Goal: Task Accomplishment & Management: Use online tool/utility

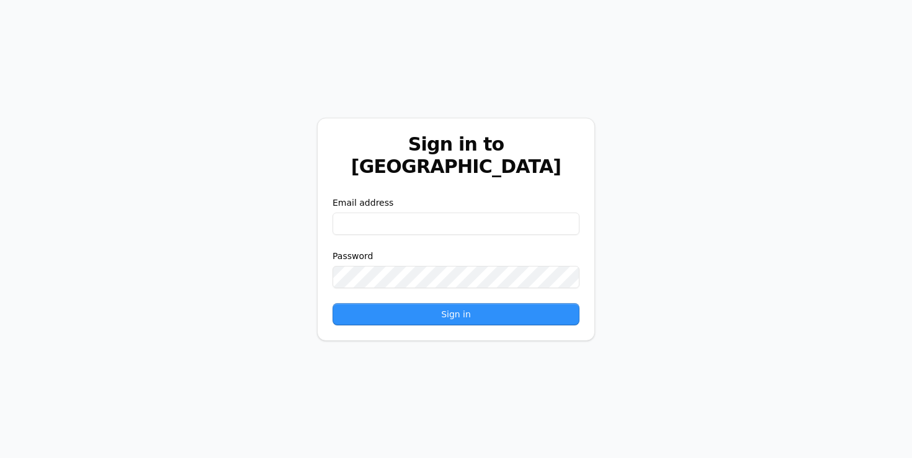
click at [372, 213] on input "email" at bounding box center [455, 224] width 247 height 22
type input "*****"
paste input "**********"
type input "**********"
click at [367, 306] on button "Sign in" at bounding box center [455, 314] width 247 height 22
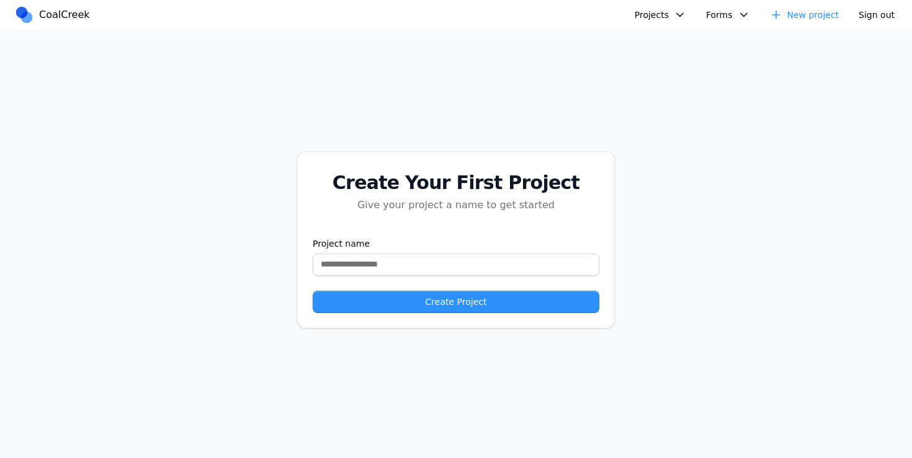
click at [654, 23] on button "Projects" at bounding box center [660, 15] width 66 height 20
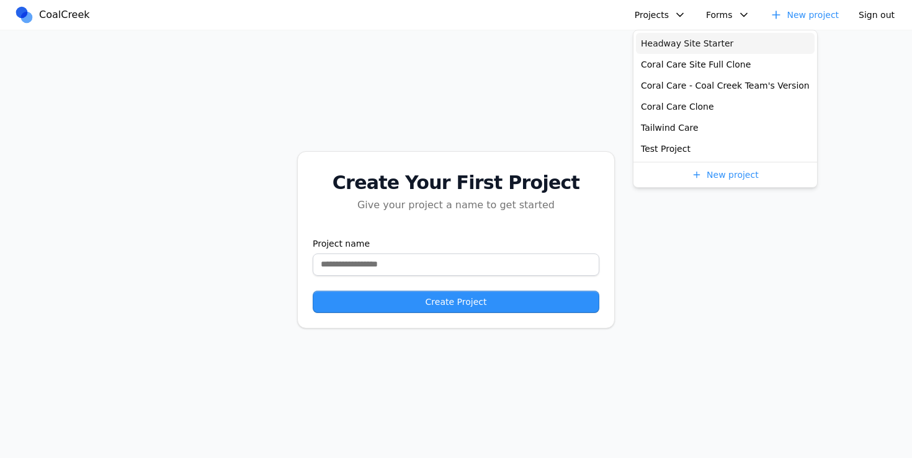
click at [657, 45] on link "Headway Site Starter" at bounding box center [725, 43] width 179 height 21
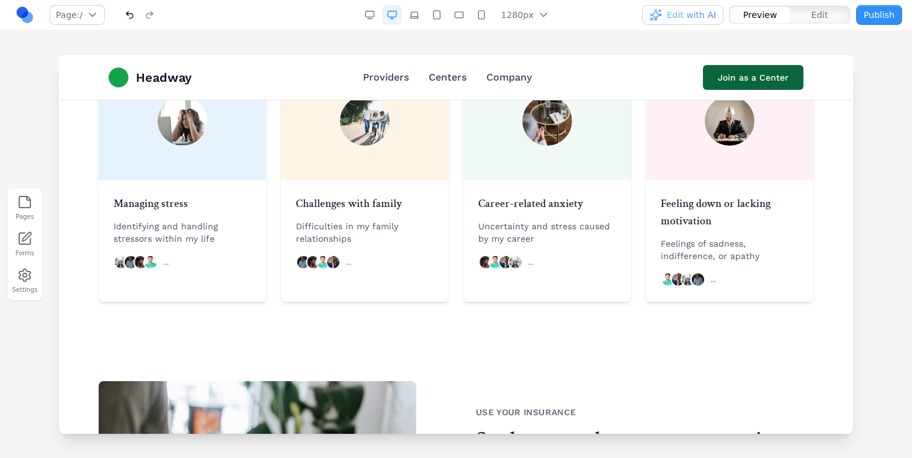
scroll to position [1063, 0]
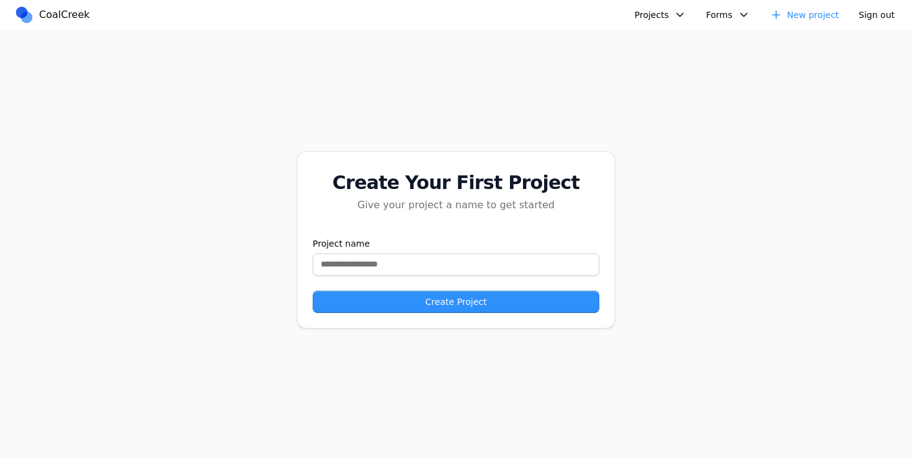
click at [651, 11] on button "Projects" at bounding box center [660, 15] width 66 height 20
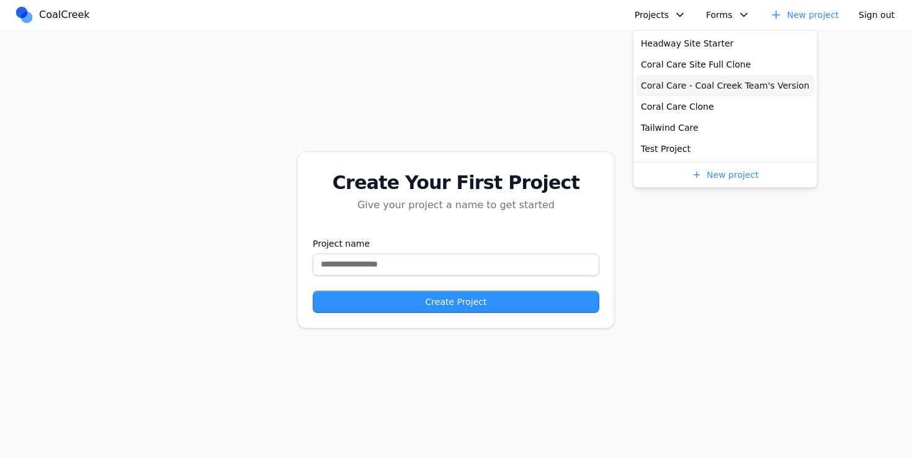
click at [662, 88] on link "Coral Care - Coal Creek Team's Version" at bounding box center [725, 85] width 179 height 21
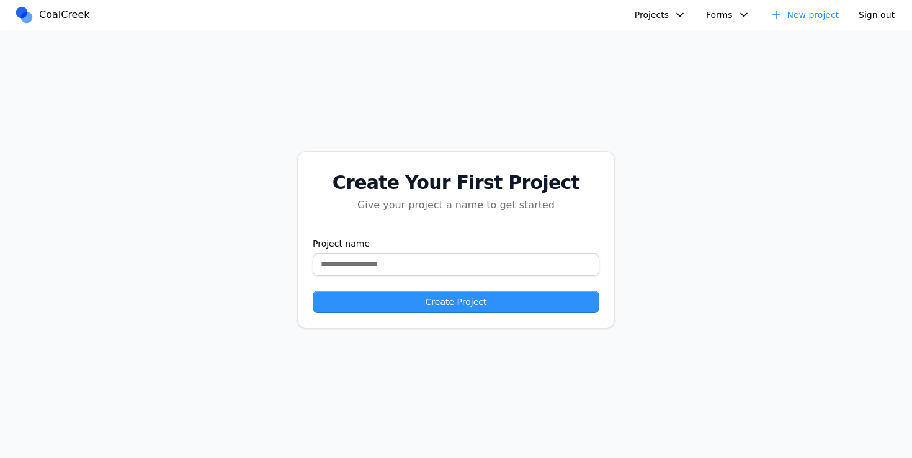
click at [687, 14] on button "Projects" at bounding box center [660, 15] width 66 height 20
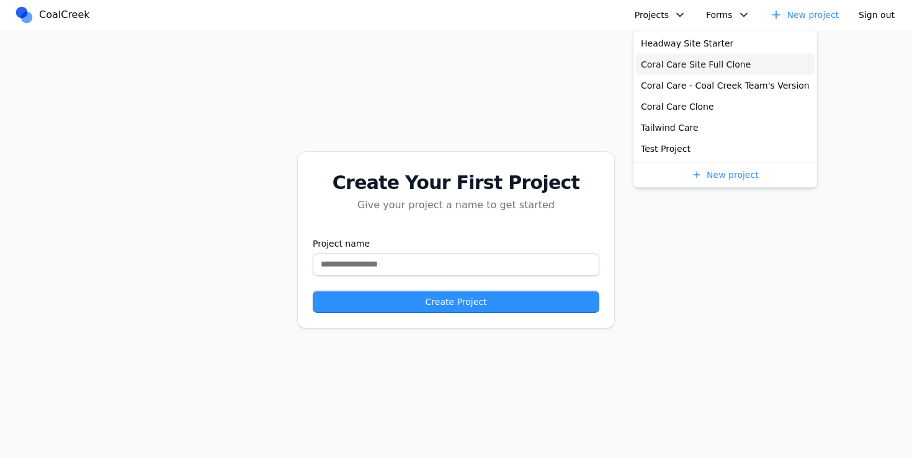
click at [677, 62] on link "Coral Care Site Full Clone" at bounding box center [725, 64] width 179 height 21
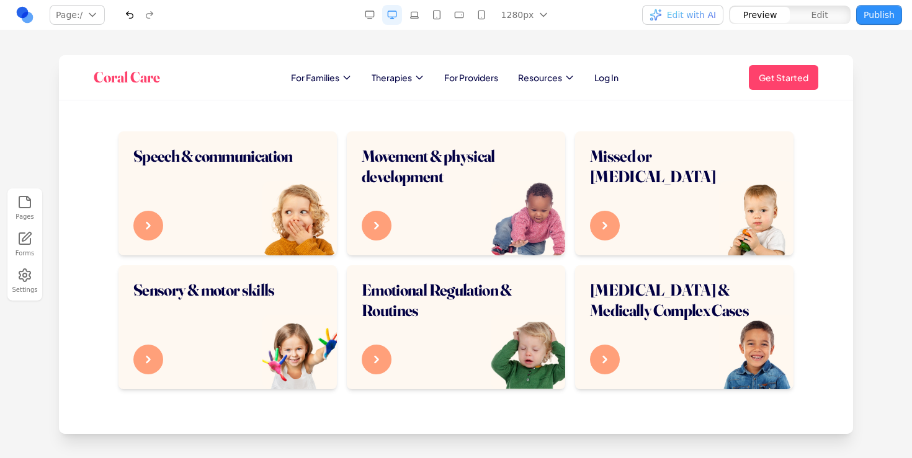
scroll to position [761, 0]
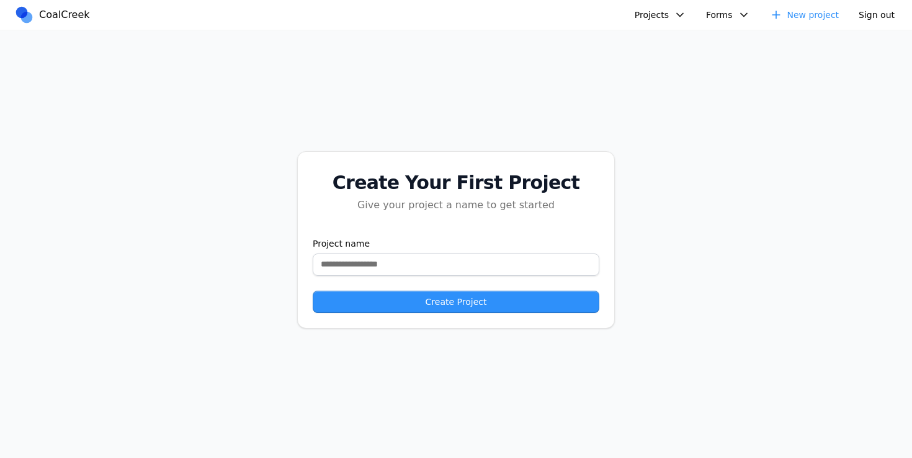
click at [650, 6] on button "Projects" at bounding box center [660, 15] width 66 height 20
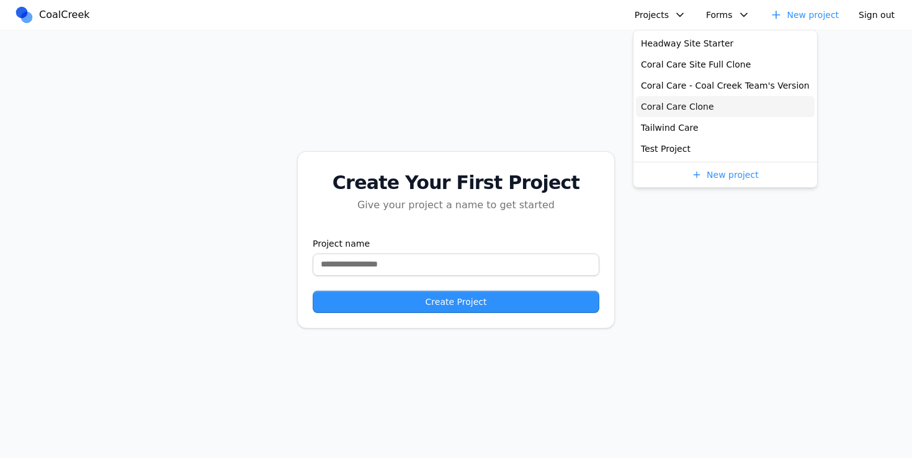
click at [660, 107] on link "Coral Care Clone" at bounding box center [725, 106] width 179 height 21
click at [664, 130] on link "Tailwind Care" at bounding box center [725, 127] width 179 height 21
click at [673, 156] on link "Test Project" at bounding box center [725, 148] width 179 height 21
